Goal: Task Accomplishment & Management: Manage account settings

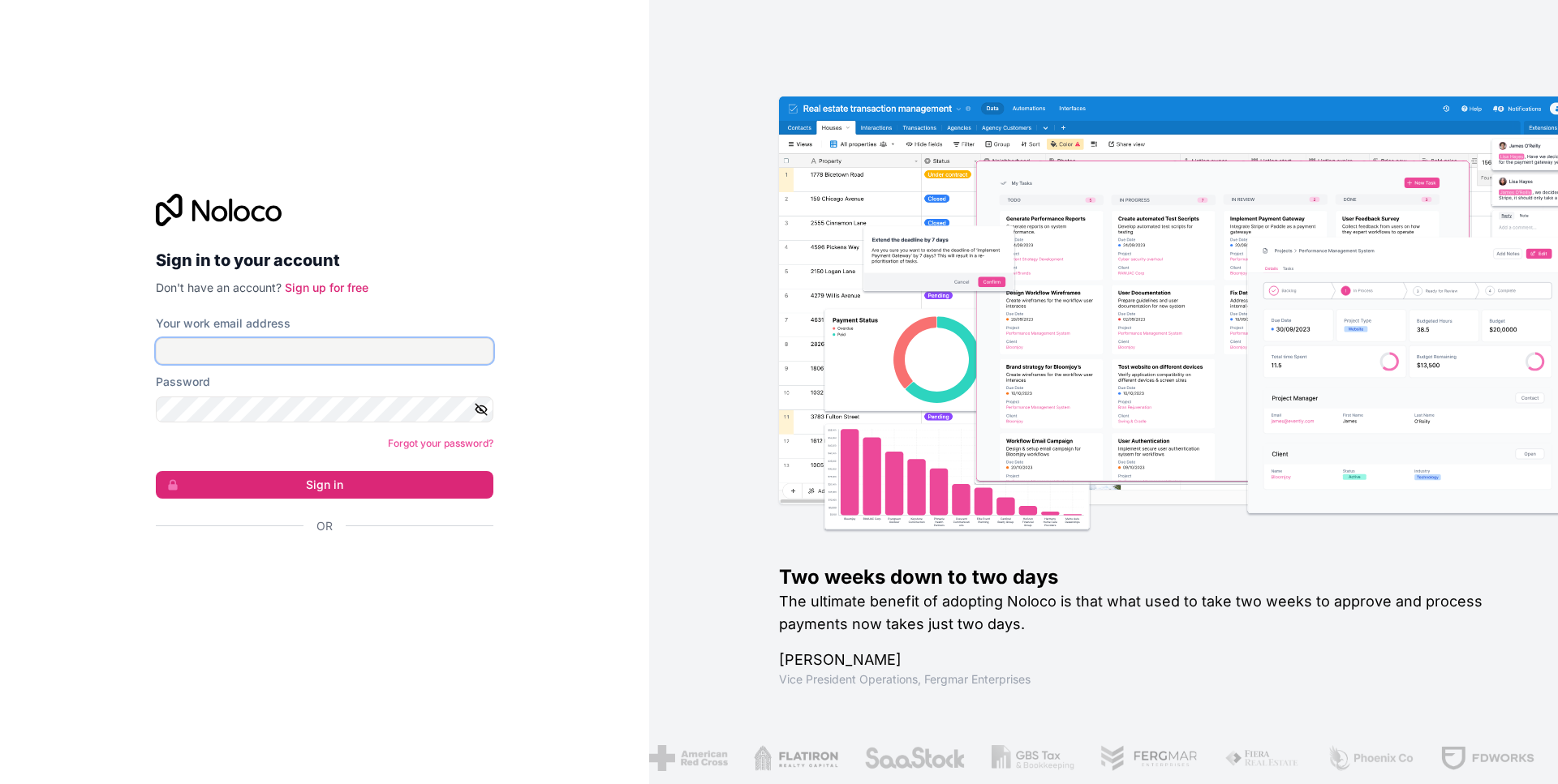
type input "[PERSON_NAME][EMAIL_ADDRESS][PERSON_NAME][DOMAIN_NAME]"
click at [156, 471] on button "Sign in" at bounding box center [324, 485] width 337 height 28
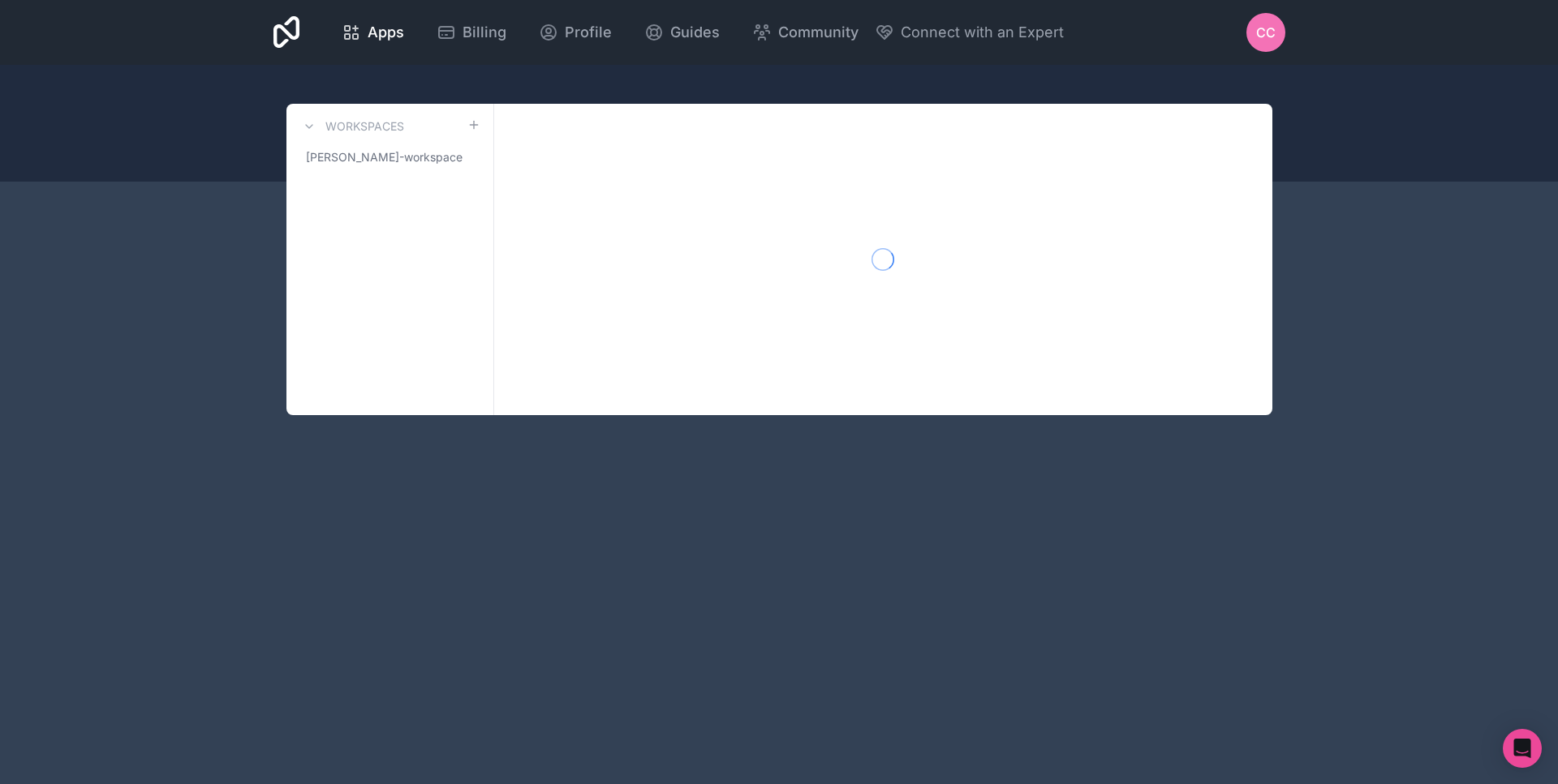
click at [384, 462] on div "Apps Billing Profile Guides Community Connect with an Expert cc Billing Profile…" at bounding box center [779, 392] width 1558 height 784
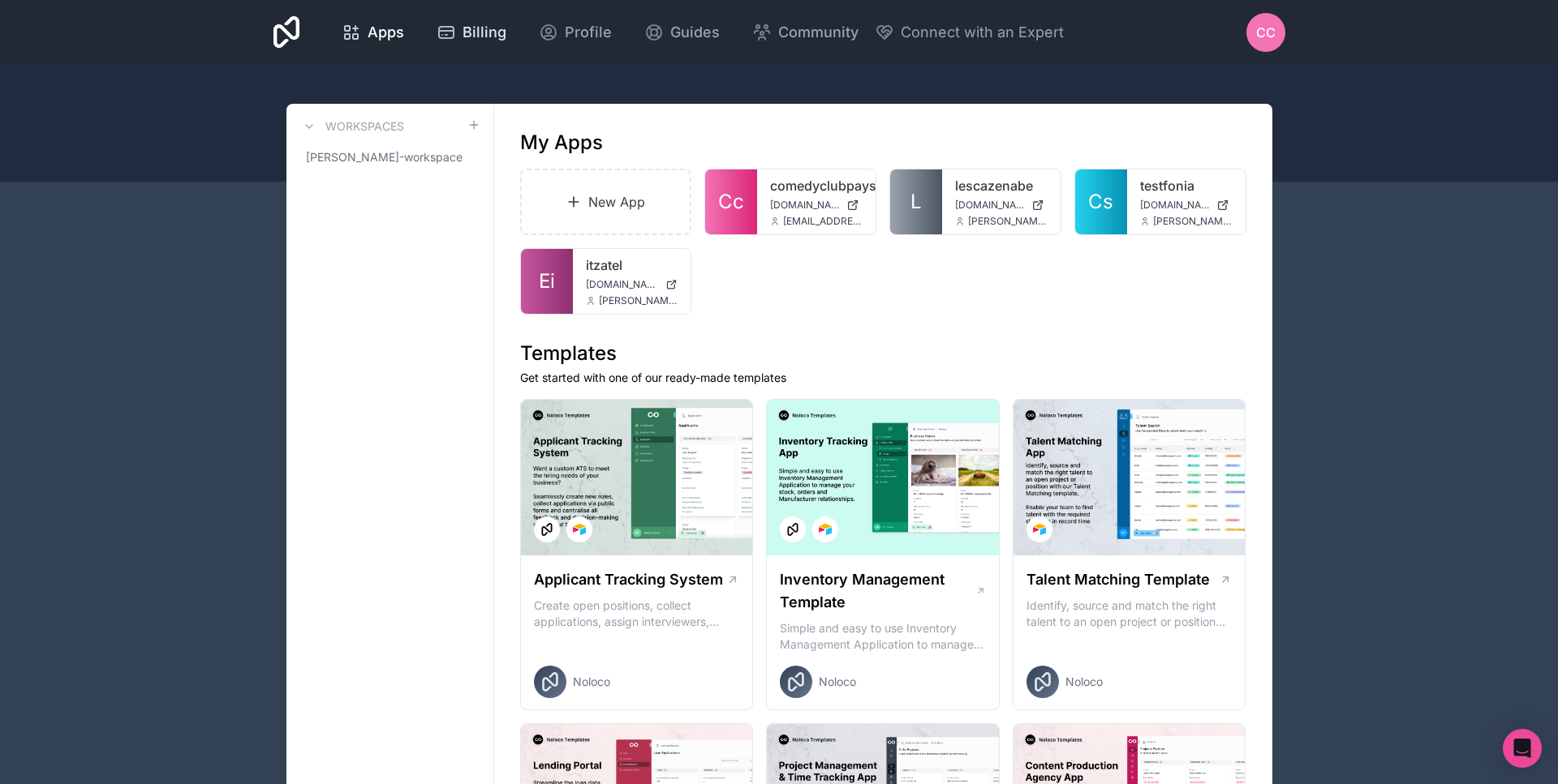
click at [507, 24] on div "Billing" at bounding box center [471, 33] width 70 height 22
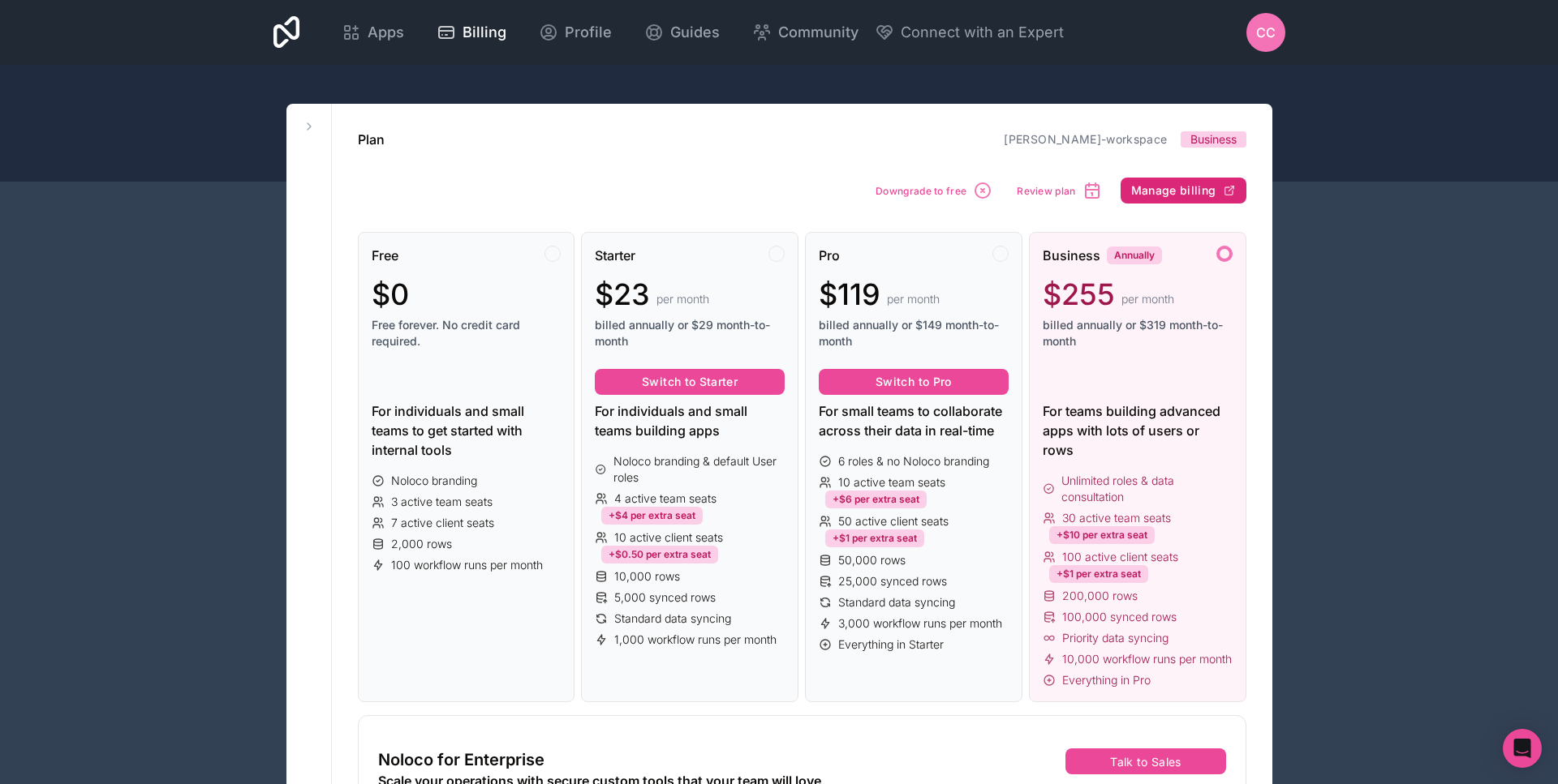
click at [1179, 190] on span "Manage billing" at bounding box center [1173, 191] width 85 height 15
